Goal: Task Accomplishment & Management: Use online tool/utility

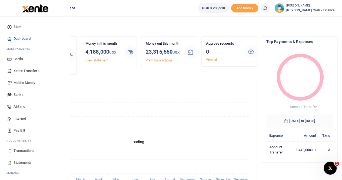
scroll to position [4, 4]
click at [30, 70] on span "Xente Transfers" at bounding box center [27, 70] width 26 height 5
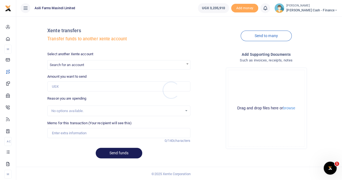
click at [75, 63] on div at bounding box center [171, 90] width 342 height 180
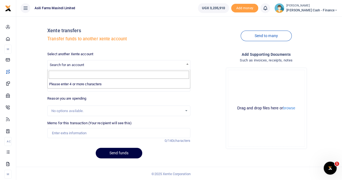
click at [77, 64] on span "Search for an account" at bounding box center [67, 65] width 34 height 4
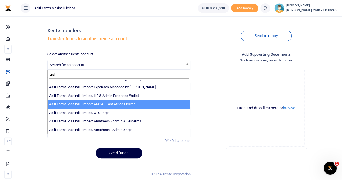
scroll to position [1, 0]
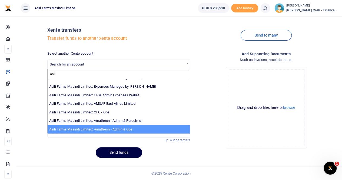
type input "asil"
select select "3989"
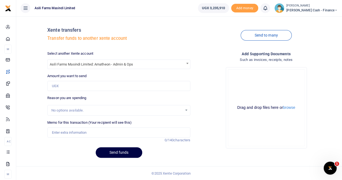
click at [188, 64] on span at bounding box center [187, 63] width 5 height 7
click at [67, 73] on input "Search" at bounding box center [119, 74] width 140 height 8
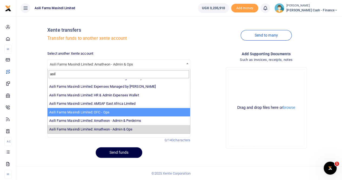
type input "asil"
select select "4038"
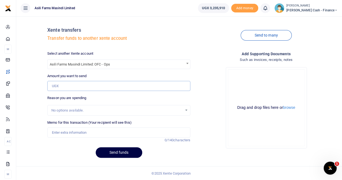
click at [63, 87] on input "Amount you want to send" at bounding box center [118, 86] width 143 height 10
paste input "1,535,000"
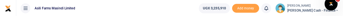
type input "1,535,000"
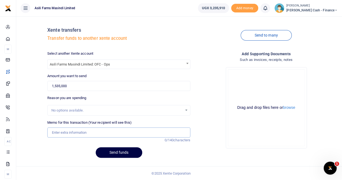
click at [69, 131] on input "Memo for this transaction (Your recipient will see this)" at bounding box center [118, 132] width 143 height 10
paste input "Transportation & Transportation for Finance Controller."
click at [78, 133] on input "Transportation & Transportation for Finance Controller." at bounding box center [118, 132] width 143 height 10
click at [52, 133] on input "Car service and Transportation for Finance Controller." at bounding box center [118, 132] width 143 height 10
click at [292, 109] on button "browse" at bounding box center [289, 108] width 12 height 4
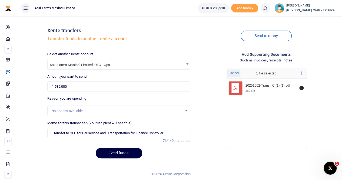
scroll to position [1, 0]
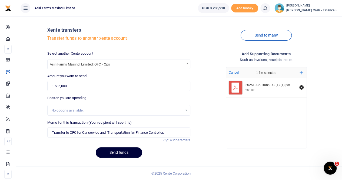
click at [110, 153] on button "Send funds" at bounding box center [119, 152] width 47 height 11
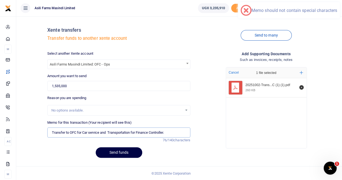
click at [170, 132] on input "Transfer to OFC for Car service and Transportation for Finance Controller." at bounding box center [118, 132] width 143 height 10
click at [110, 131] on input "Transfer to OFC for Car service and Transportation for Finance Controller." at bounding box center [118, 132] width 143 height 10
click at [171, 133] on input "Transfer to OFC for Car service and Transportation for Finance Controller." at bounding box center [118, 132] width 143 height 10
click at [179, 135] on input "Transfer to OFC for Car service and Transportation for Finance Controller" at bounding box center [118, 132] width 143 height 10
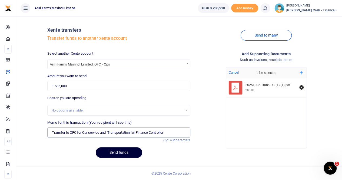
type input "Transfer to OFC for Car service and Transportation for Finance Controller"
click at [130, 154] on button "Send funds" at bounding box center [119, 152] width 47 height 11
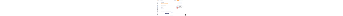
scroll to position [0, 0]
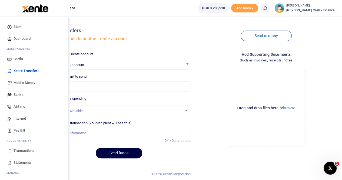
click at [19, 15] on span "Mobile Money" at bounding box center [25, 82] width 22 height 5
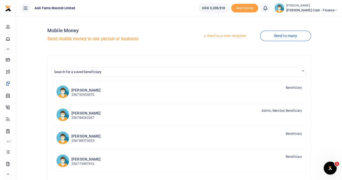
click at [219, 36] on link "Send to a new recipient" at bounding box center [224, 36] width 71 height 10
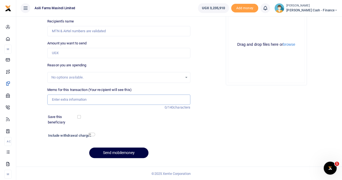
click at [67, 98] on input "Memo for this transaction (Your recipient will see this)" at bounding box center [118, 99] width 143 height 10
paste input "House Items & Rent"
paste input "Procuring Ugandan simcard and Communication for the month of October 2025"
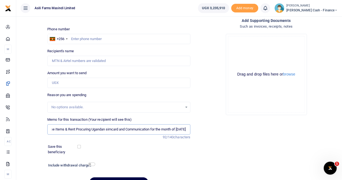
scroll to position [54, 0]
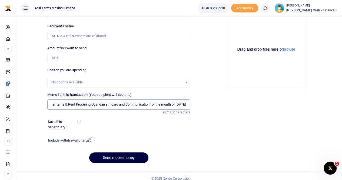
click at [53, 104] on input "House Items & Rent Procuring Ugandan simcard and Communication for the month of…" at bounding box center [118, 104] width 143 height 10
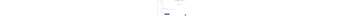
scroll to position [0, 20]
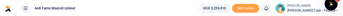
type input "House Items and Rent Procuring Ugandan simcard and Communication for the month …"
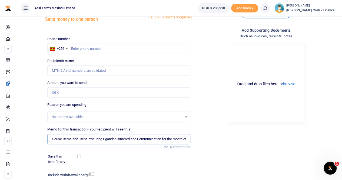
scroll to position [0, 0]
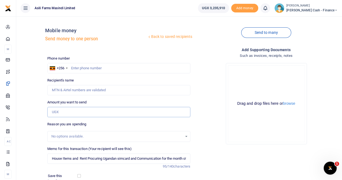
click at [57, 110] on input "Amount you want to send" at bounding box center [118, 112] width 143 height 10
paste input "2,810,000"
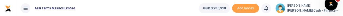
type input "2,810,000"
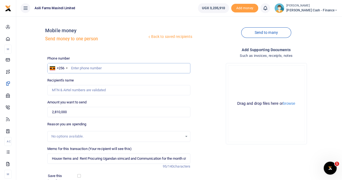
click at [75, 68] on input "text" at bounding box center [118, 68] width 143 height 10
paste input "0784363267"
drag, startPoint x: 75, startPoint y: 68, endPoint x: 68, endPoint y: 130, distance: 61.6
click at [70, 122] on div "Phone number +256 Uganda +256 0784363267 Phone is required. Recipient's name Na…" at bounding box center [118, 139] width 147 height 166
type input "0784363267"
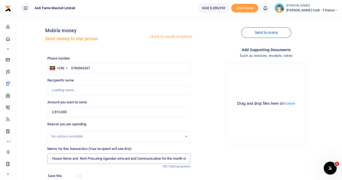
type input "Dickson Kakuru"
click at [51, 158] on input "House Items and Rent Procuring Ugandan simcard and Communication for the month …" at bounding box center [118, 158] width 143 height 10
click at [292, 105] on button "browse" at bounding box center [289, 103] width 12 height 4
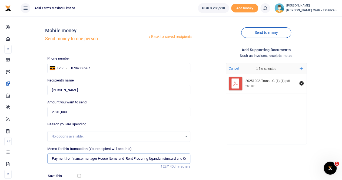
click at [134, 158] on input "Payment for finance manager House Items and Rent Procuring Ugandan simcard and …" at bounding box center [118, 158] width 143 height 10
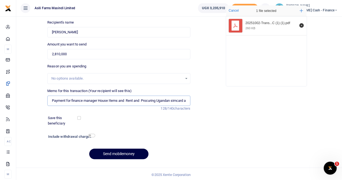
scroll to position [59, 0]
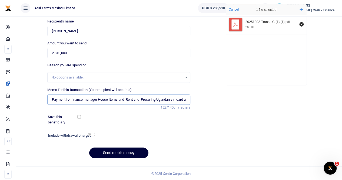
type input "Payment for finance manager House Items and Rent and Procuring Ugandan simcard …"
click at [113, 150] on button "Send mobilemoney" at bounding box center [118, 152] width 59 height 11
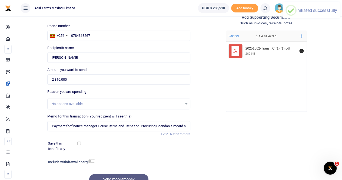
scroll to position [0, 0]
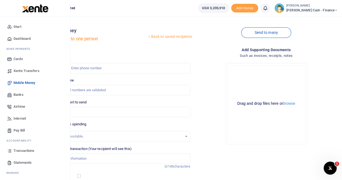
click at [20, 150] on span "Transactions" at bounding box center [24, 150] width 21 height 5
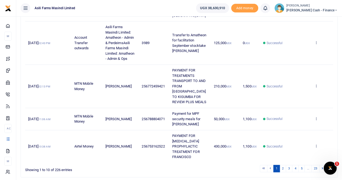
scroll to position [284, 0]
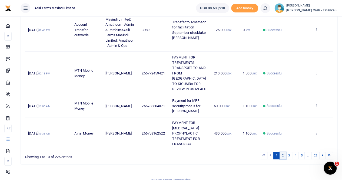
click at [284, 152] on link "2" at bounding box center [283, 155] width 6 height 7
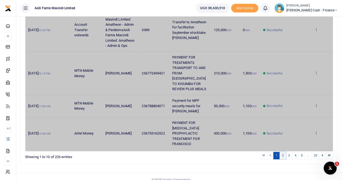
click at [283, 152] on link "2" at bounding box center [283, 155] width 6 height 7
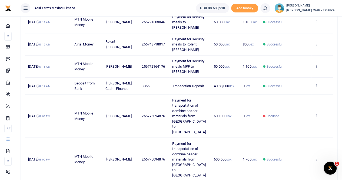
scroll to position [189, 0]
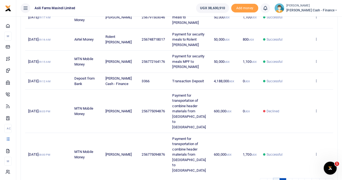
click at [278, 178] on link "1" at bounding box center [277, 181] width 6 height 7
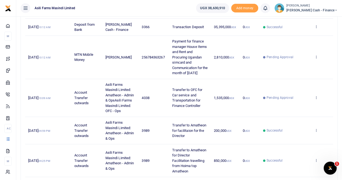
scroll to position [81, 0]
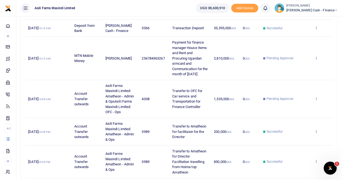
click at [317, 60] on icon at bounding box center [317, 58] width 4 height 4
click at [301, 68] on link "View details" at bounding box center [296, 70] width 43 height 8
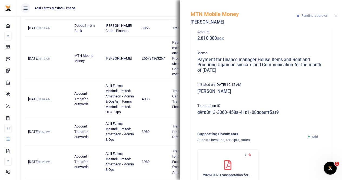
scroll to position [0, 0]
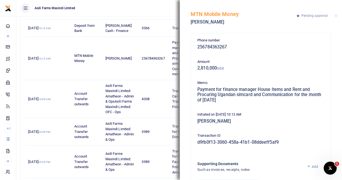
drag, startPoint x: 198, startPoint y: 90, endPoint x: 245, endPoint y: 103, distance: 49.1
click at [245, 103] on div "Memo Payment for finance manager House Items and Rent and Procuring Ugandan sim…" at bounding box center [261, 92] width 132 height 25
copy h5 "Payment for finance manager House Items and Rent and Procuring Ugandan simcard …"
click at [337, 15] on button "Close" at bounding box center [336, 16] width 4 height 4
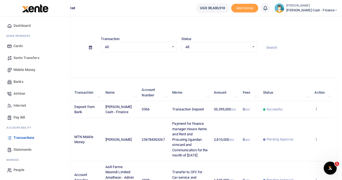
click at [28, 57] on span "Xente Transfers" at bounding box center [27, 57] width 26 height 5
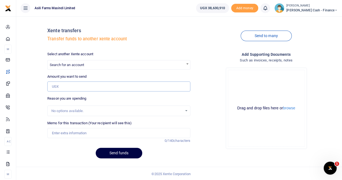
click at [61, 86] on input "Amount you want to send" at bounding box center [118, 86] width 143 height 10
paste input "Payment for finance manager House Items and Rent and Procuring Ugandan simcard …"
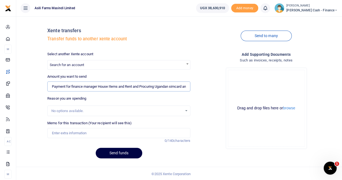
scroll to position [0, 79]
type input "NaN"
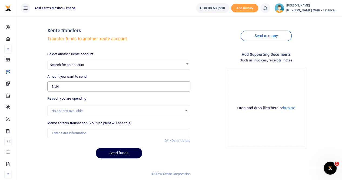
scroll to position [0, 0]
drag, startPoint x: 78, startPoint y: 88, endPoint x: 34, endPoint y: 90, distance: 45.0
click at [34, 90] on div "Xente transfers Transfer funds to another xente account Send to many Select ano…" at bounding box center [179, 92] width 322 height 142
type input "0"
click at [71, 133] on input "Memo for this transaction (Your recipient will see this)" at bounding box center [118, 133] width 143 height 10
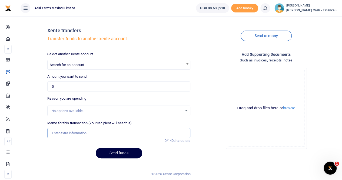
paste input "Payment for finance manager House Items and Rent and Procuring Ugandan simcard …"
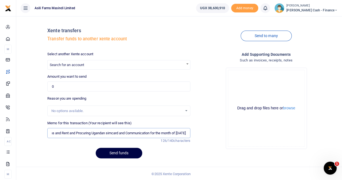
type input "Payment for finance manager House Items and Rent and Procuring Ugandan simcard …"
click at [61, 64] on span "Search for an account" at bounding box center [67, 65] width 34 height 4
type input "o"
type input "a"
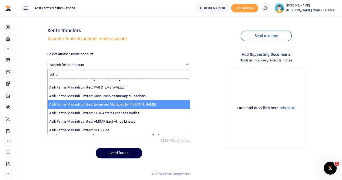
scroll to position [40, 0]
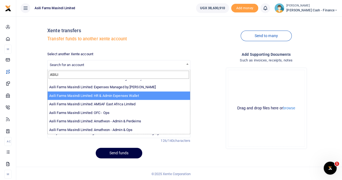
type input "ASILI"
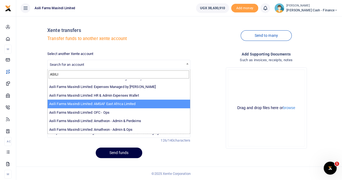
scroll to position [1, 0]
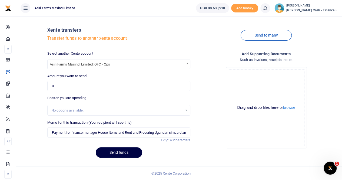
select select "4038"
click at [63, 83] on input "0" at bounding box center [118, 86] width 143 height 10
type input "0"
click at [67, 85] on input "0" at bounding box center [118, 86] width 143 height 10
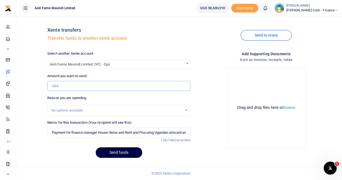
type input "0"
paste input "2,810,000"
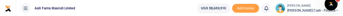
type input "2,810,000"
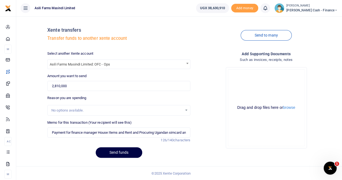
click at [63, 110] on div "No options available." at bounding box center [116, 110] width 131 height 5
click at [52, 132] on input "Payment for finance manager House Items and Rent and Procuring Ugandan simcard …" at bounding box center [118, 132] width 143 height 10
drag, startPoint x: 70, startPoint y: 132, endPoint x: 84, endPoint y: 132, distance: 14.3
click at [70, 132] on input "Transfer to OFPayment for finance manager House Items and Rent and Procuring Ug…" at bounding box center [118, 132] width 143 height 10
click at [71, 132] on input "Transfer tOFPayment for finance manager House Items and Rent and Procuring Ugan…" at bounding box center [118, 132] width 143 height 10
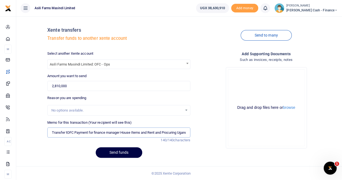
click at [67, 131] on input "Transfer tOFC Payment for finance manager House Items and Rent and Procuring Ug…" at bounding box center [118, 132] width 143 height 10
click at [73, 131] on input "Transfer OFC Payment for finance manager House Items and Rent and Procuring Uga…" at bounding box center [118, 132] width 143 height 10
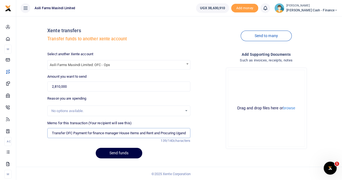
scroll to position [0, 0]
click at [291, 107] on button "browse" at bounding box center [289, 108] width 12 height 4
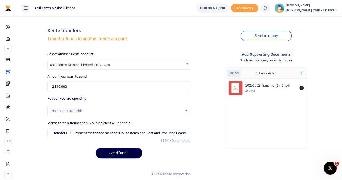
scroll to position [1, 0]
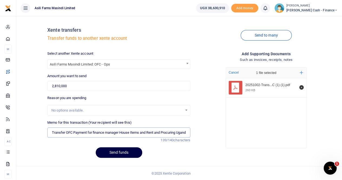
click at [51, 132] on input "Transfer OFC Payment for finance manager House Items and Rent and Procuring Uga…" at bounding box center [118, 132] width 143 height 10
click at [86, 131] on input "Transfer OFC Payment for finance manager House Items and Rent and Procuring Uga…" at bounding box center [118, 132] width 143 height 10
click at [71, 131] on input "Transfer OFC Payment for finance manager House Items and Rent and Procuring Uga…" at bounding box center [118, 132] width 143 height 10
click at [88, 132] on input "Transfer OFC Payment for finance manager House Items and Rent and Procuring Uga…" at bounding box center [118, 132] width 143 height 10
type input "Transfer OFC for finance manager House Items and Rent and Procuring Ugandan sim…"
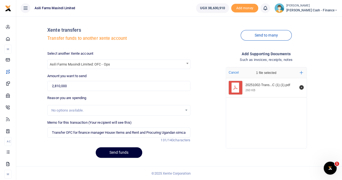
click at [115, 153] on button "Send funds" at bounding box center [119, 152] width 47 height 11
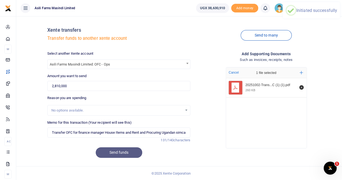
scroll to position [0, 0]
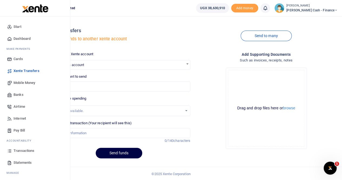
click at [19, 151] on span "Transactions" at bounding box center [24, 150] width 21 height 5
